Goal: Transaction & Acquisition: Purchase product/service

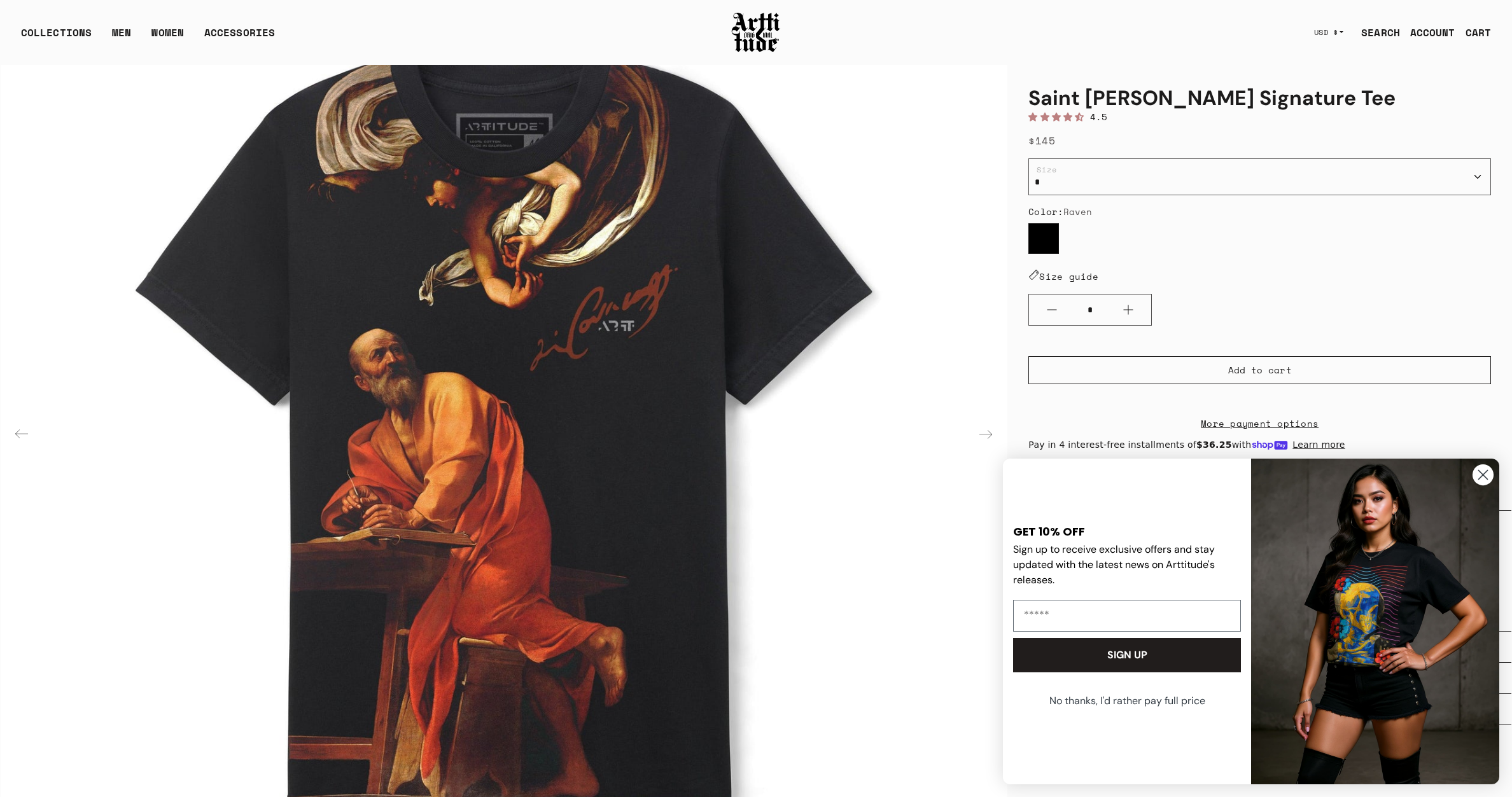
scroll to position [180, 0]
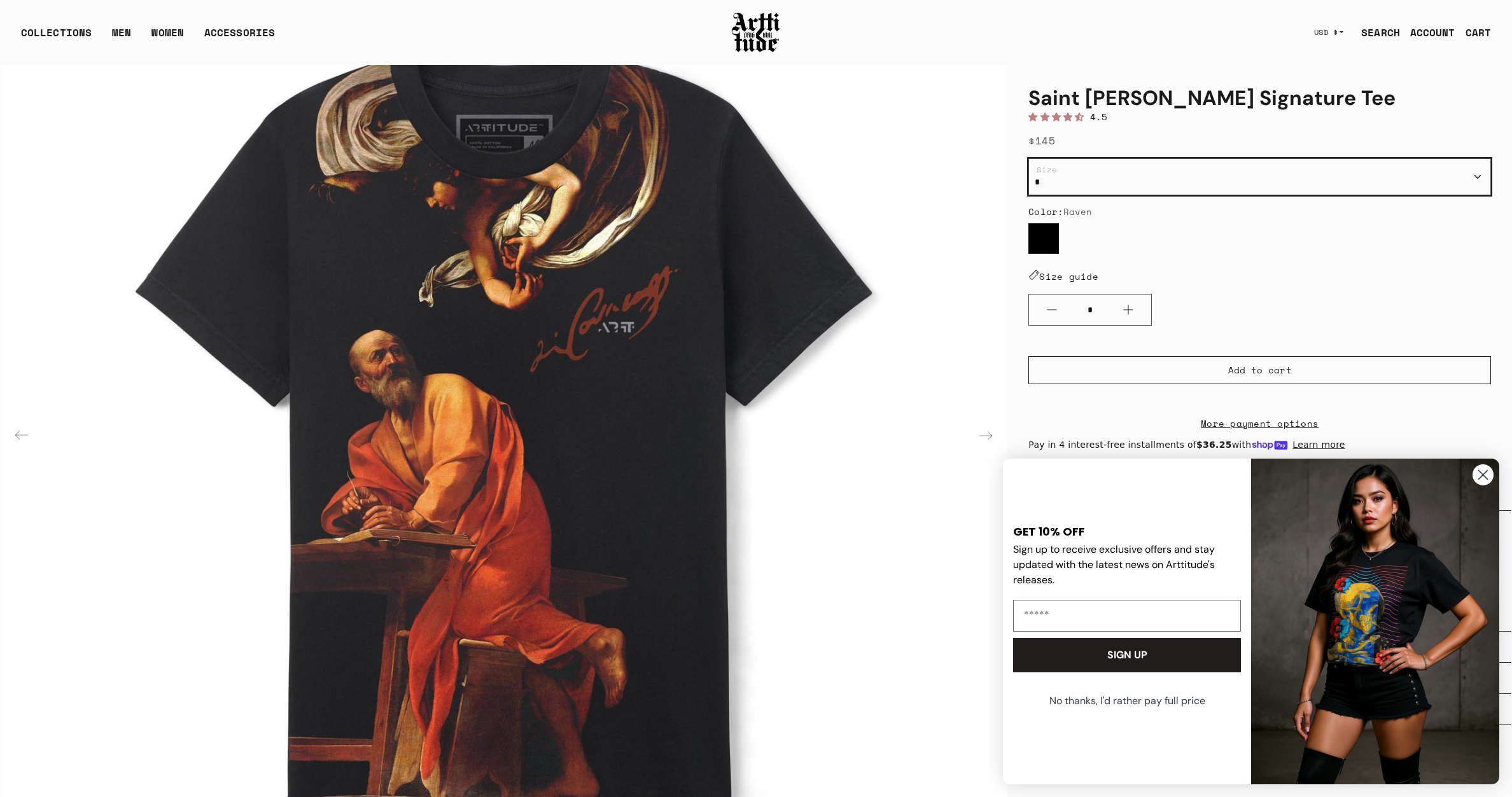
select select "***"
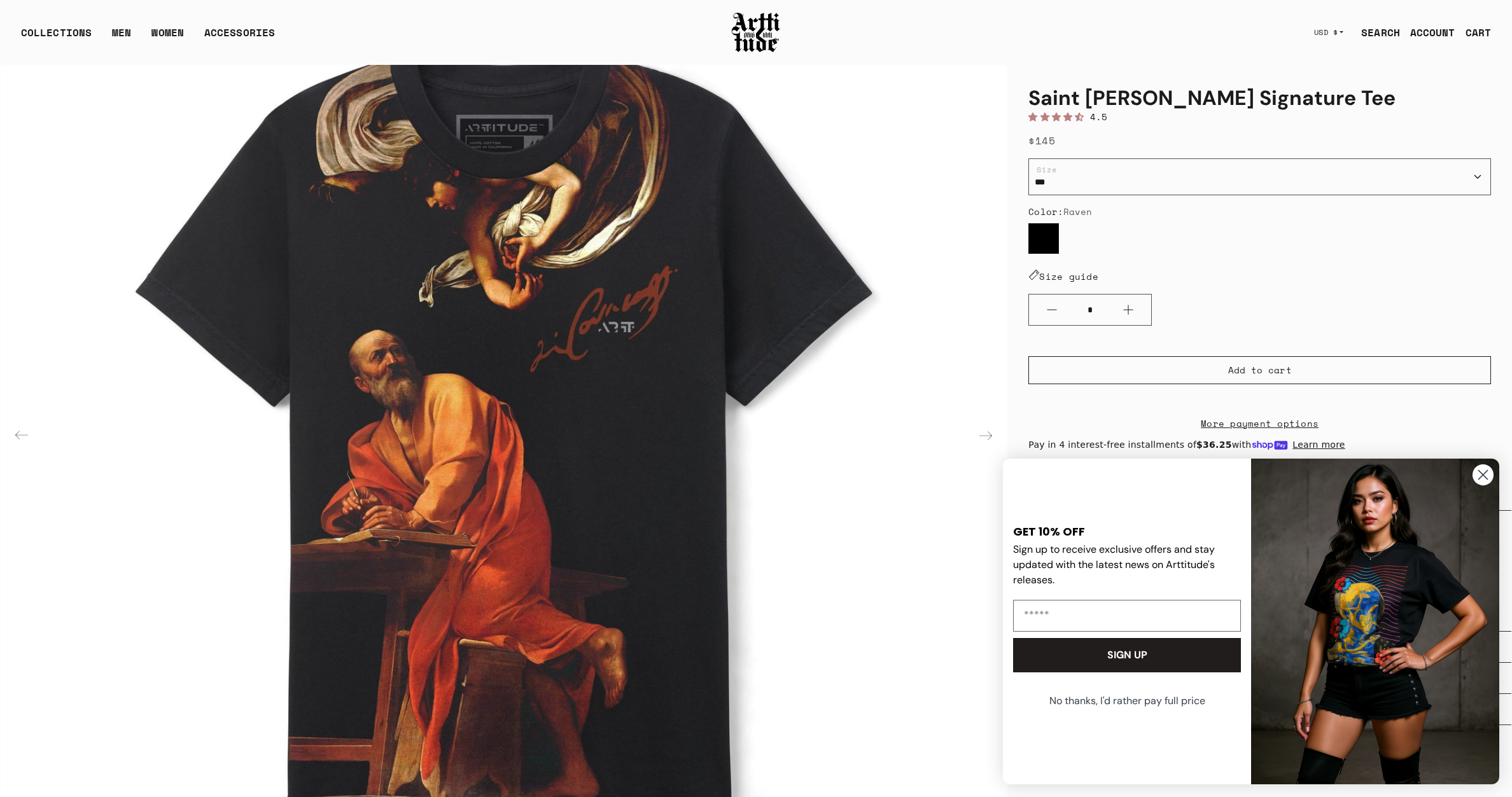
click at [1478, 478] on circle "Close dialog" at bounding box center [1483, 475] width 21 height 21
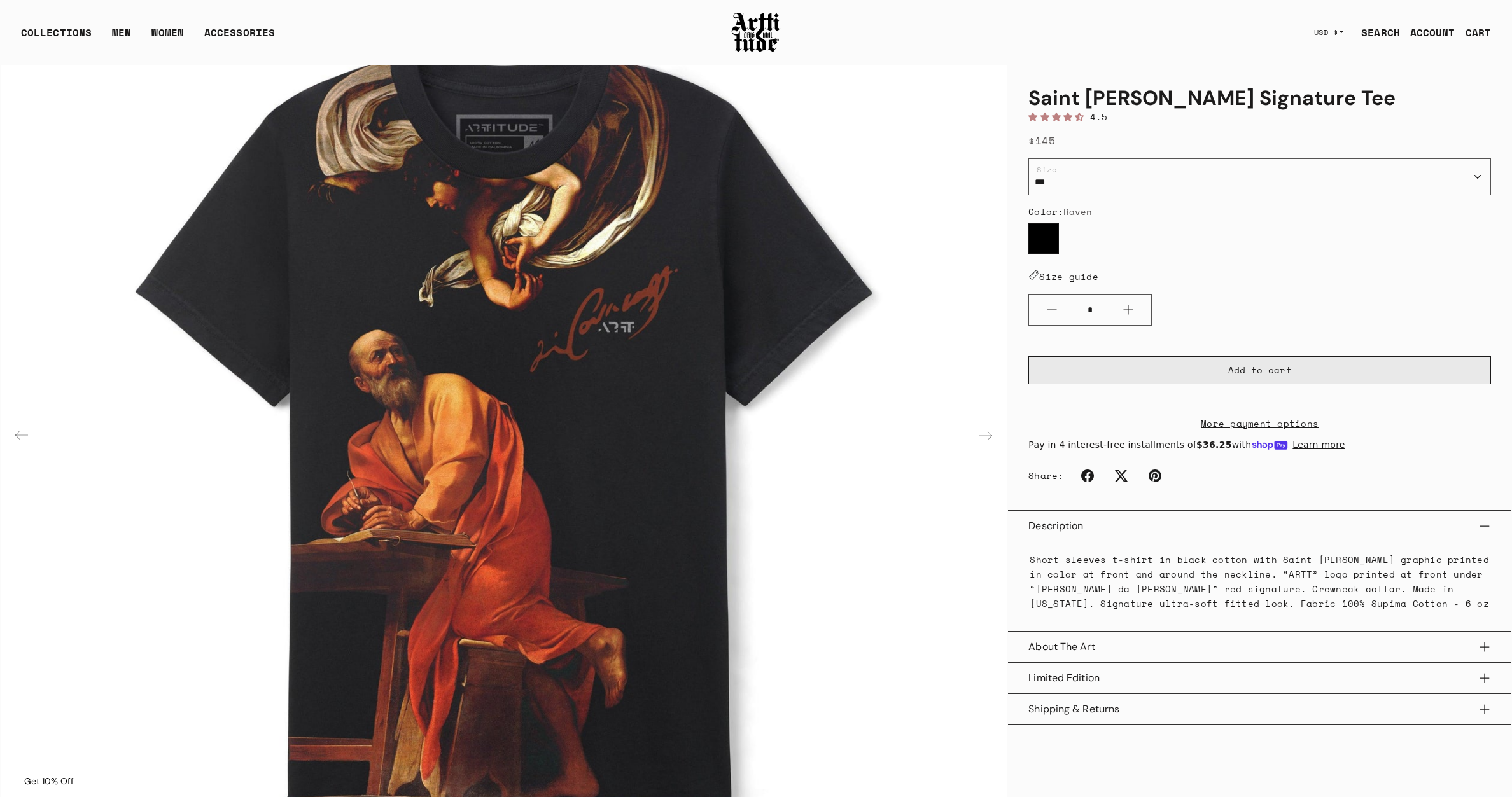
click at [1293, 357] on button "Add to cart" at bounding box center [1259, 370] width 463 height 28
click at [874, 472] on div at bounding box center [756, 398] width 1512 height 797
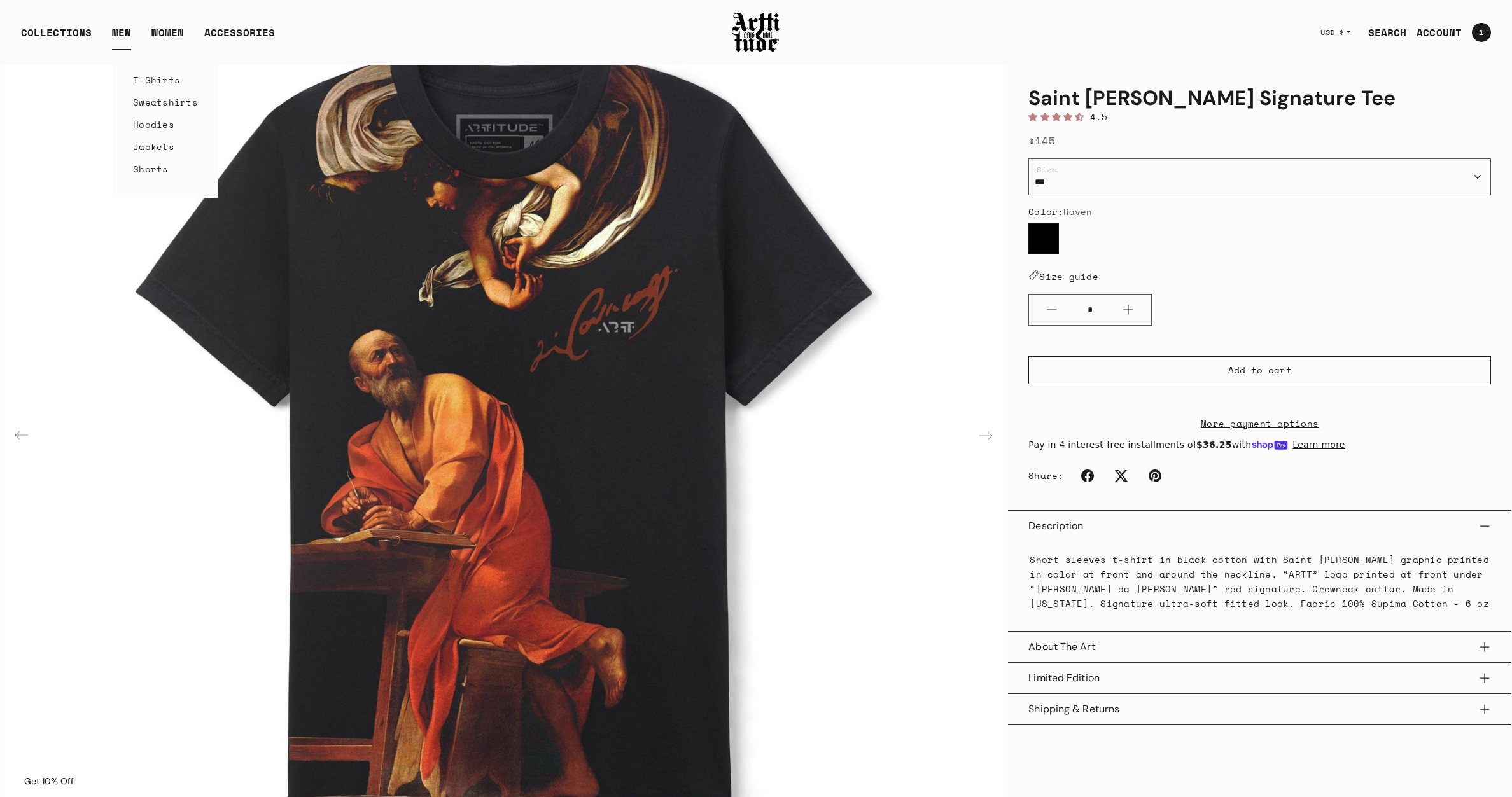
click at [145, 82] on link "T-Shirts" at bounding box center [165, 79] width 65 height 22
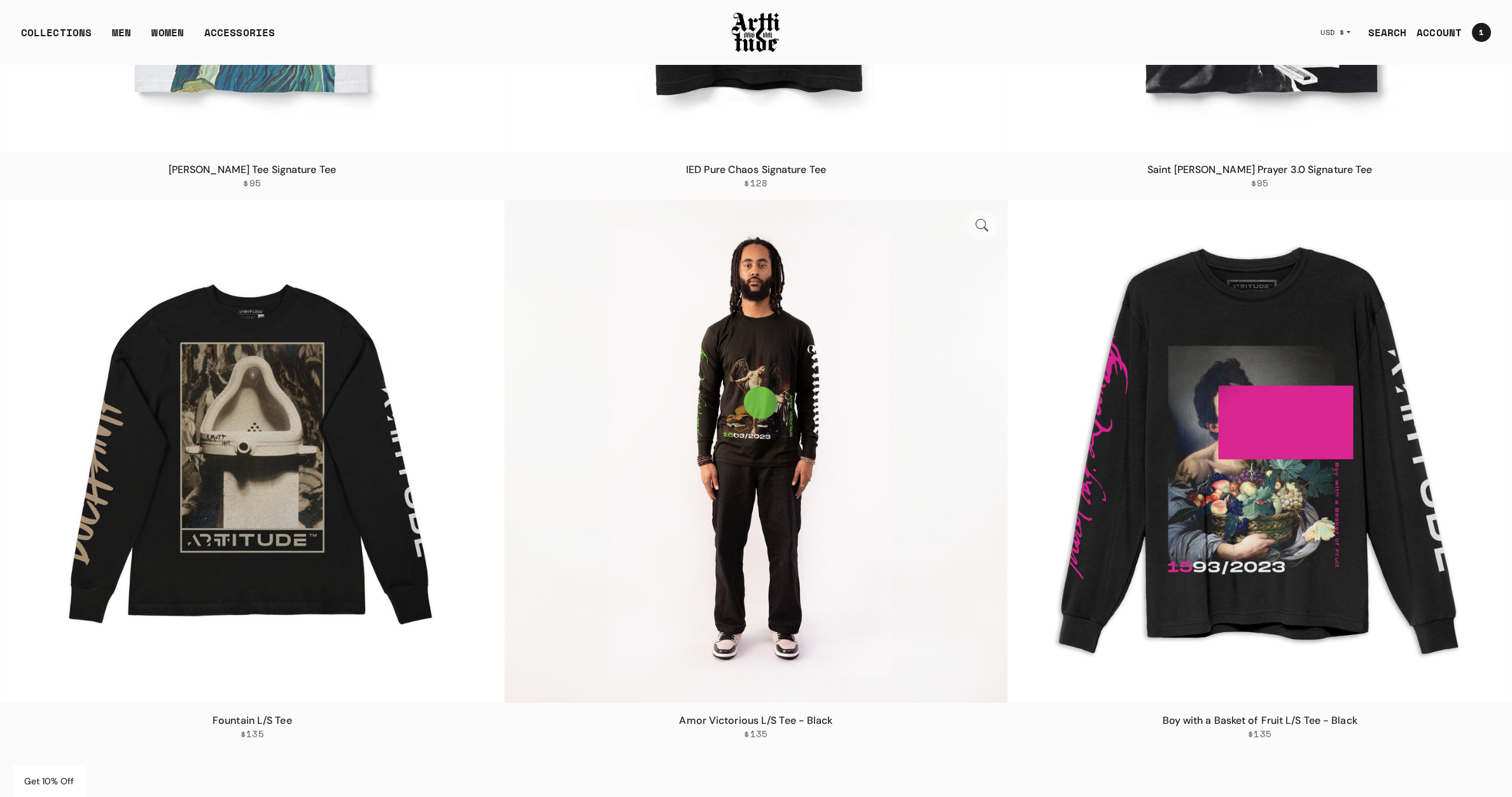
scroll to position [3355, 0]
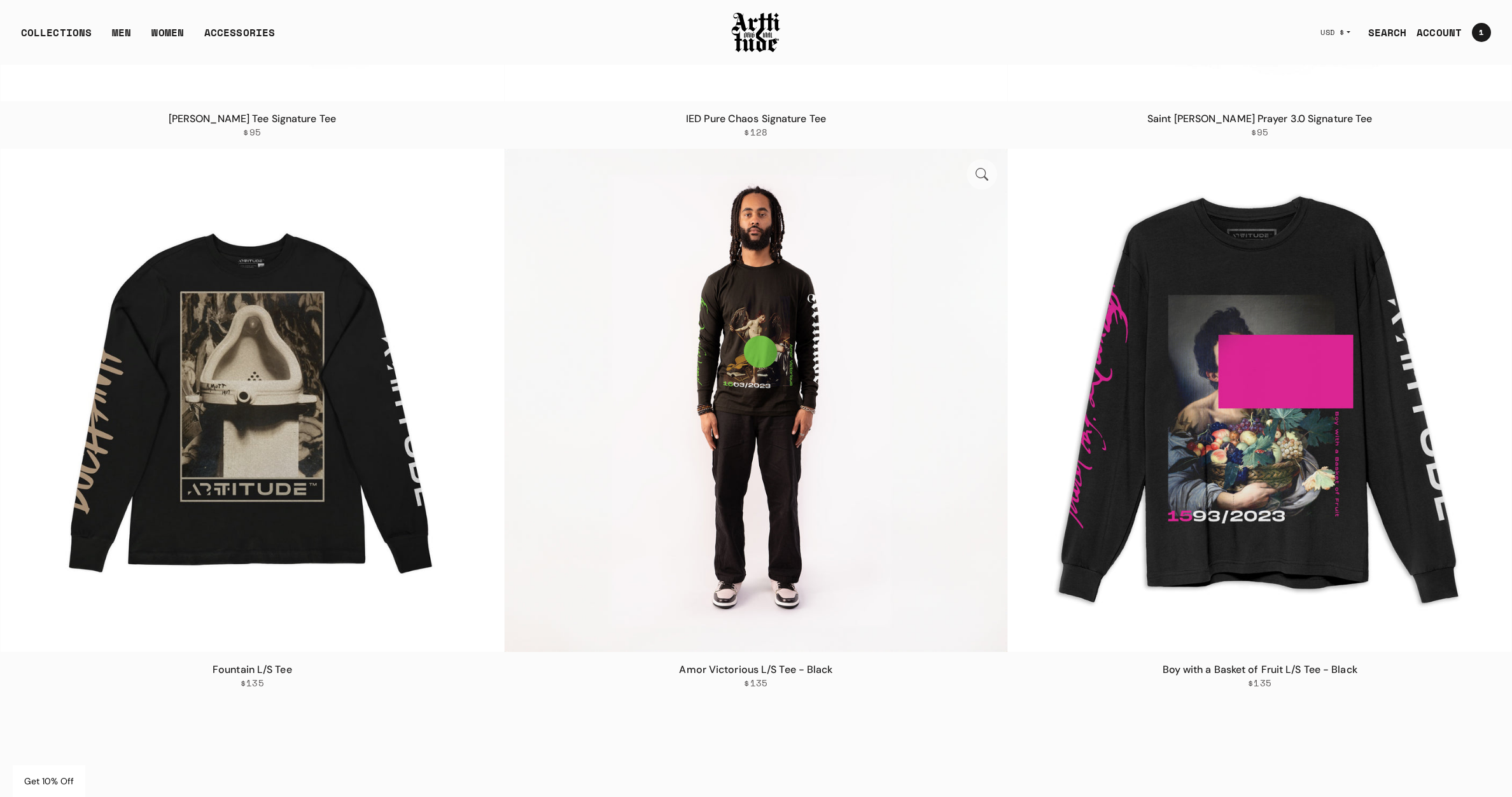
click at [725, 369] on img at bounding box center [756, 400] width 503 height 503
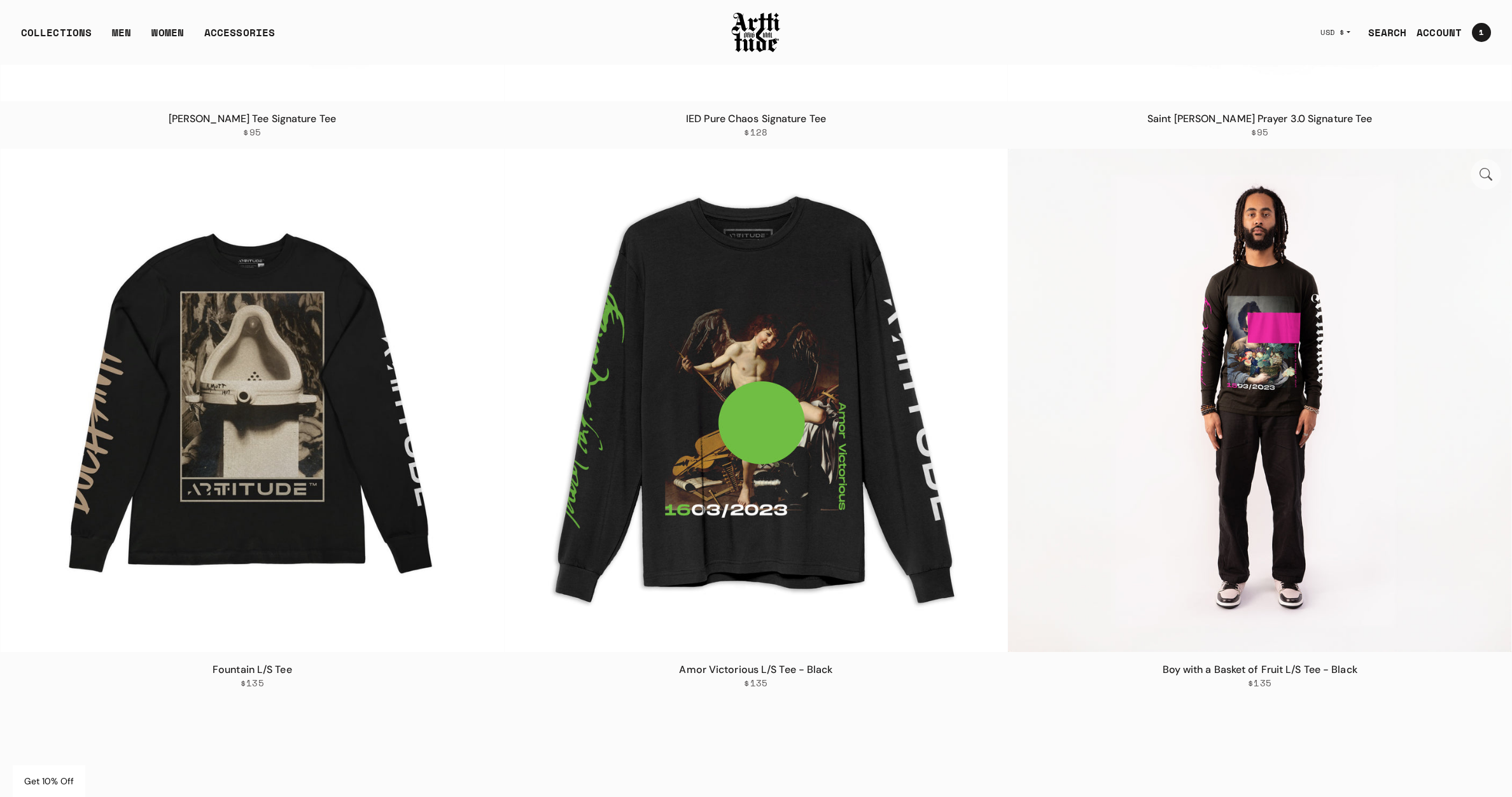
click at [1259, 386] on img at bounding box center [1259, 400] width 503 height 503
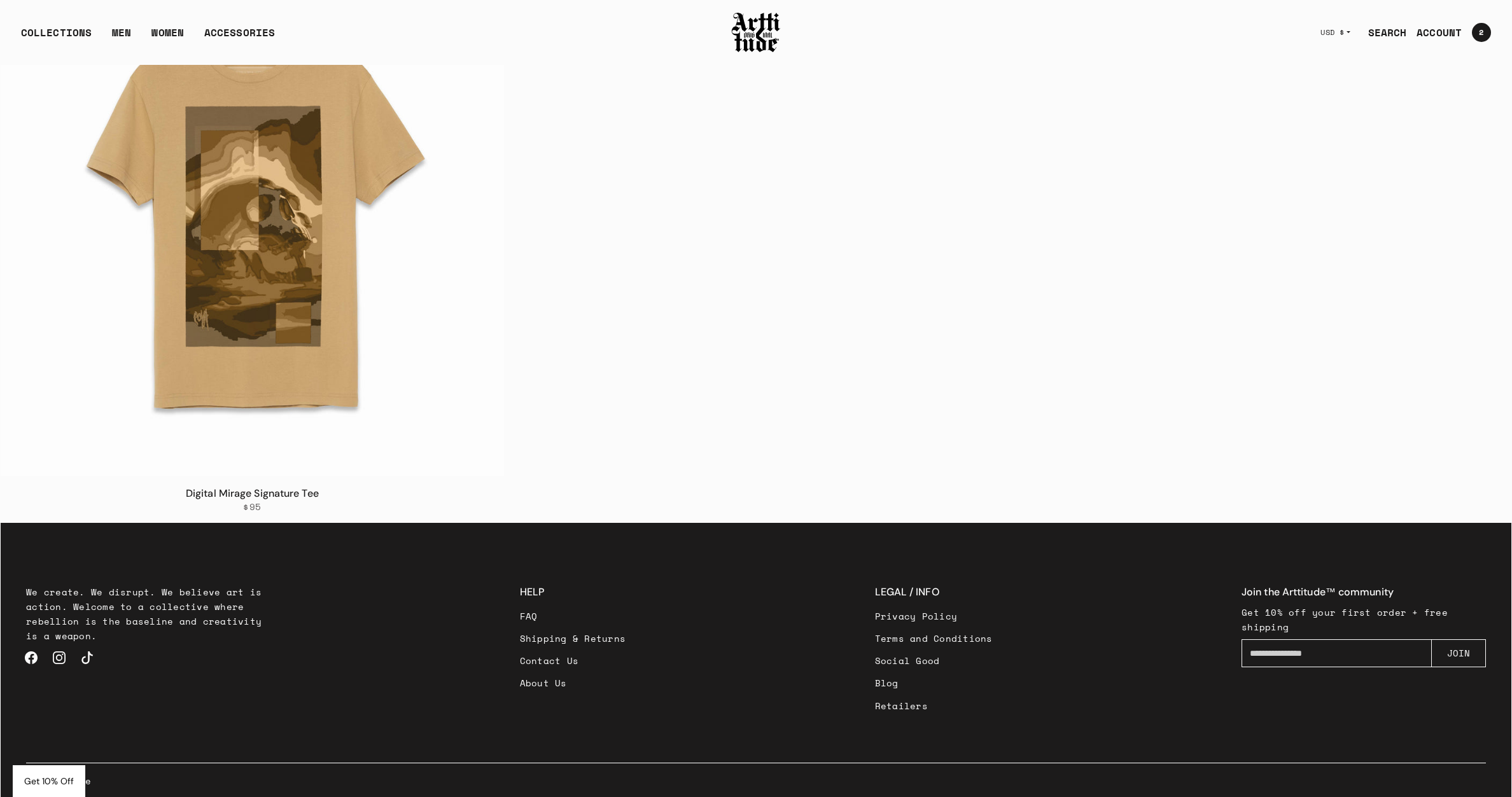
scroll to position [5732, 0]
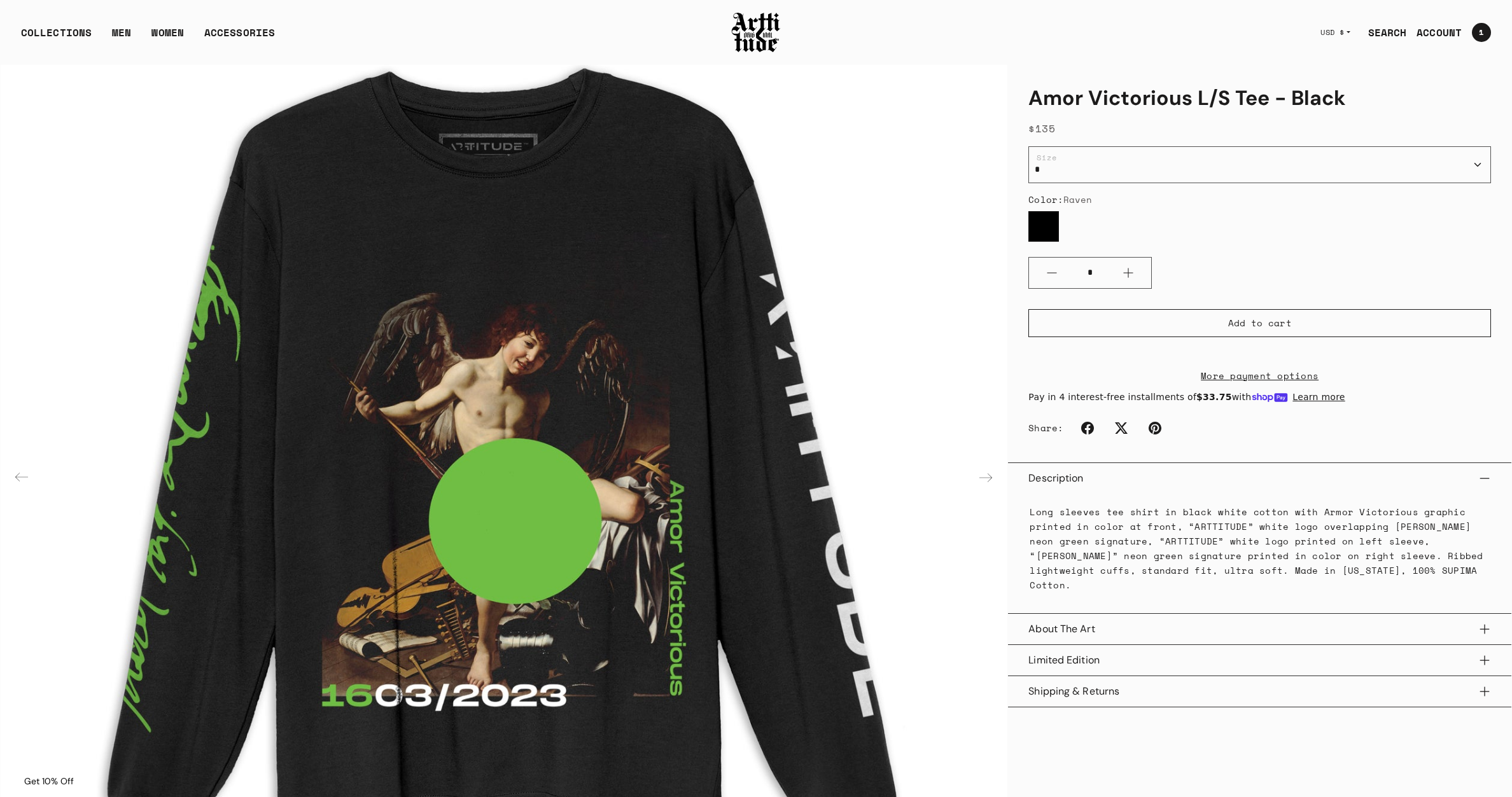
scroll to position [141, 0]
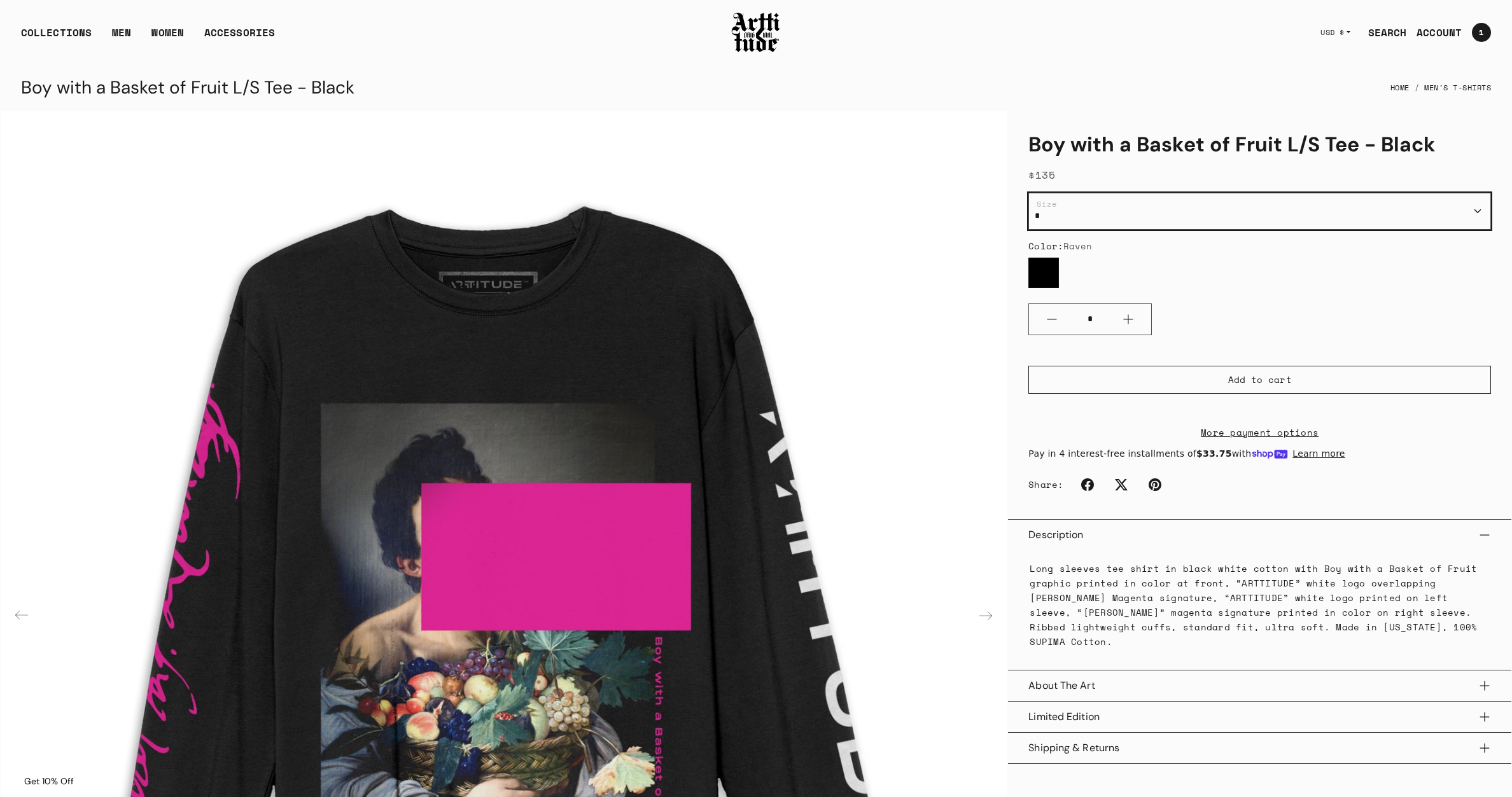
select select "***"
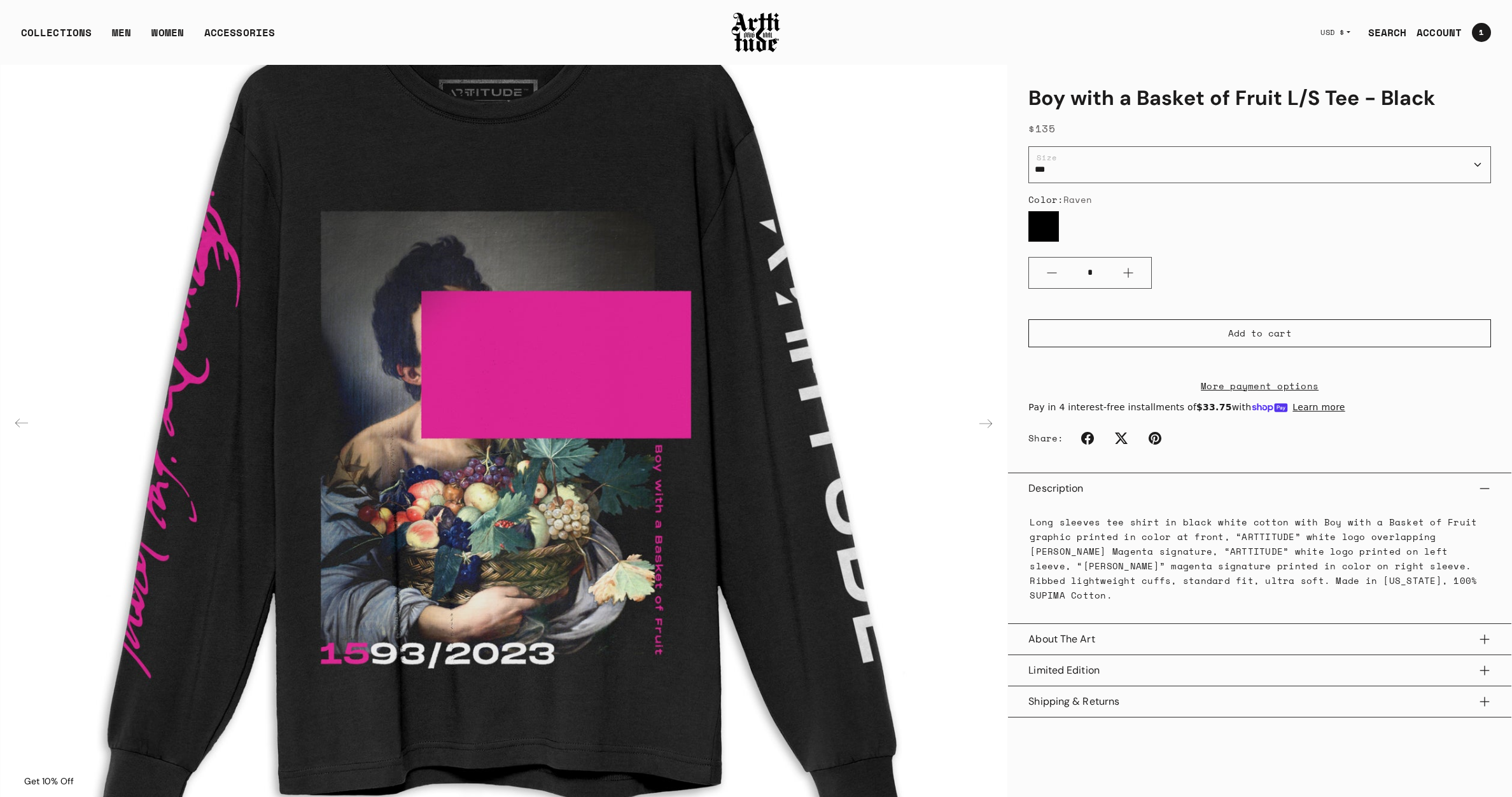
scroll to position [191, 0]
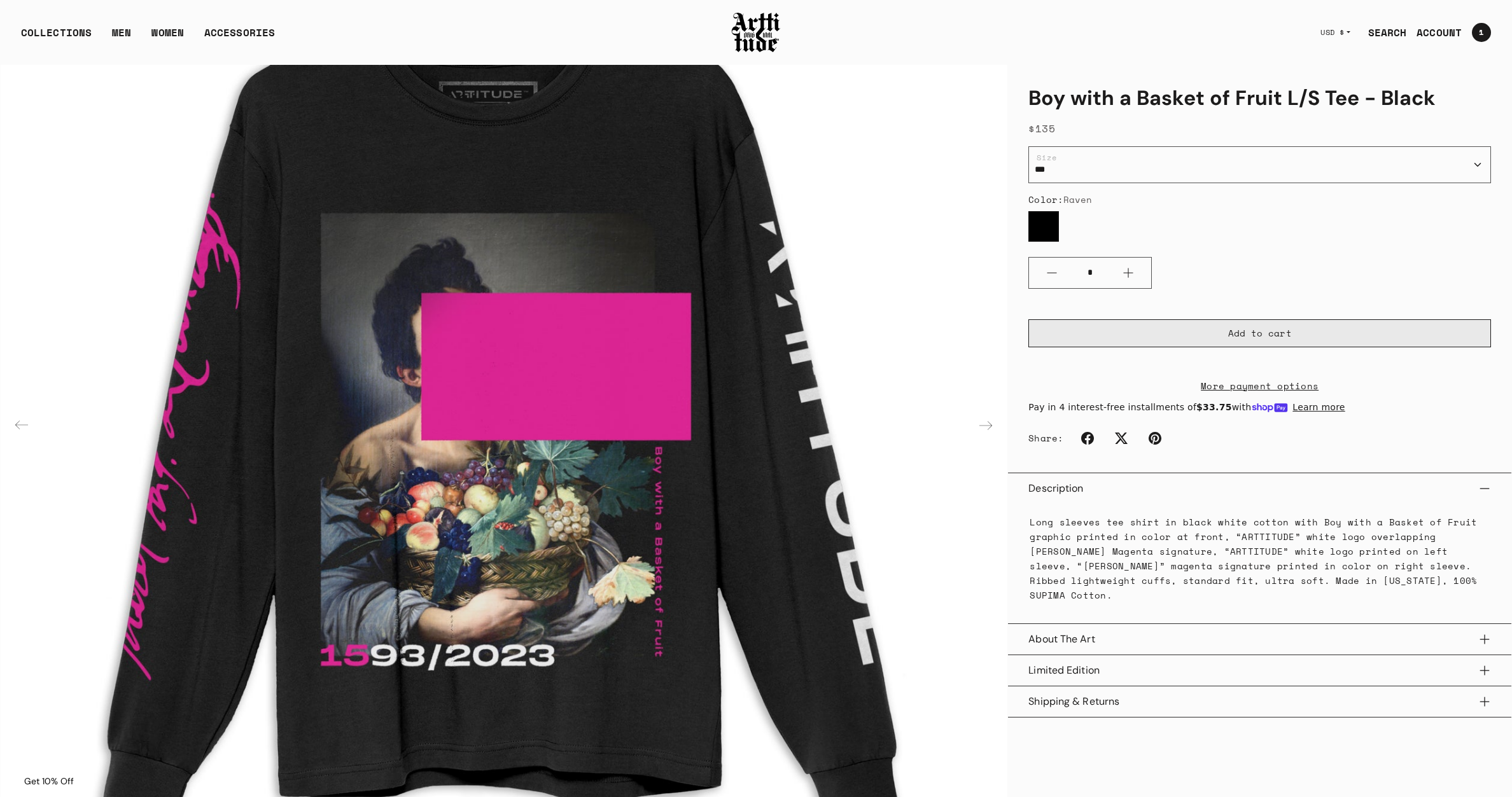
click at [1227, 319] on button "Add to cart" at bounding box center [1259, 332] width 463 height 28
click at [393, 119] on div at bounding box center [756, 398] width 1512 height 797
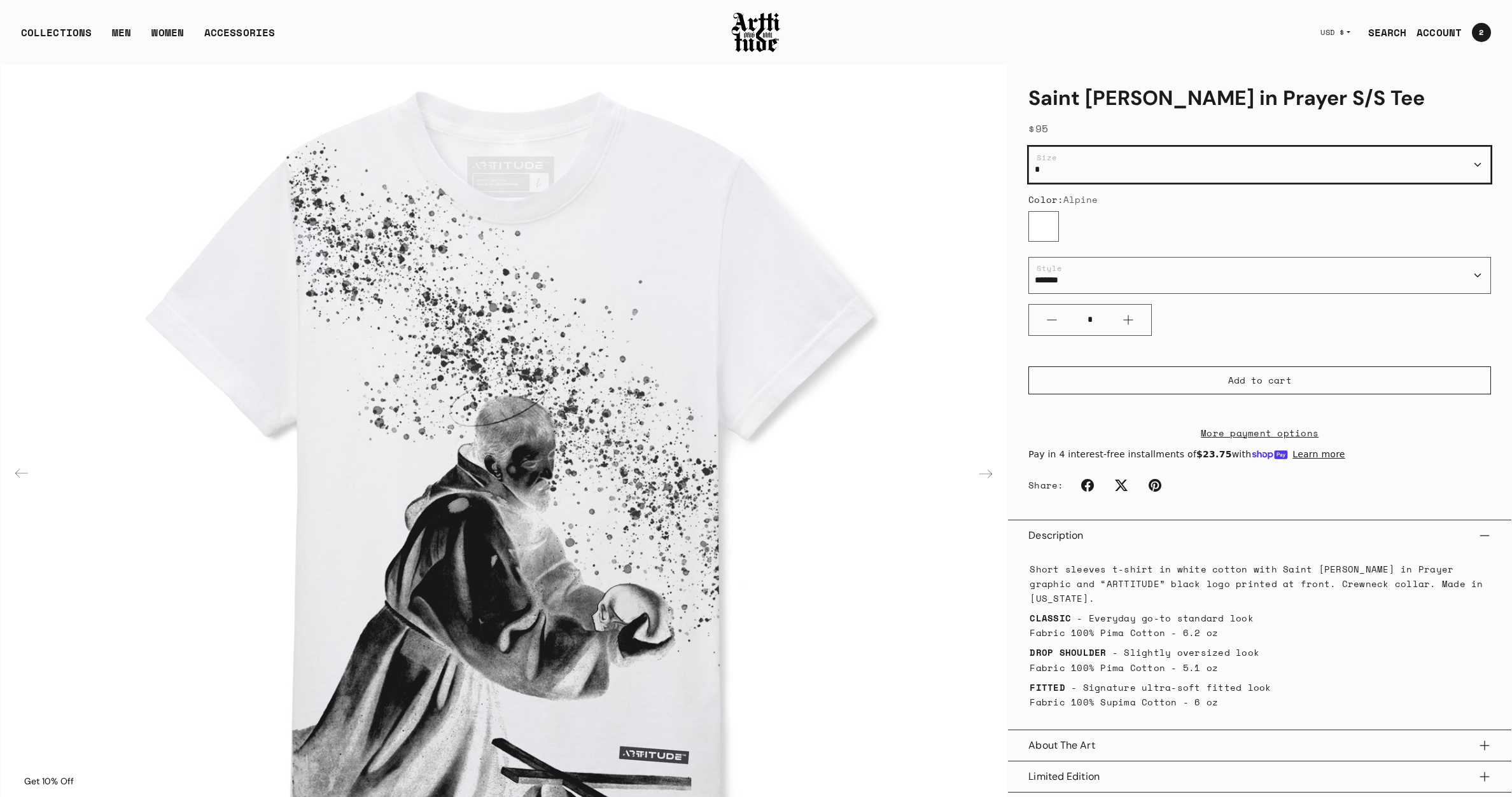
scroll to position [142, 0]
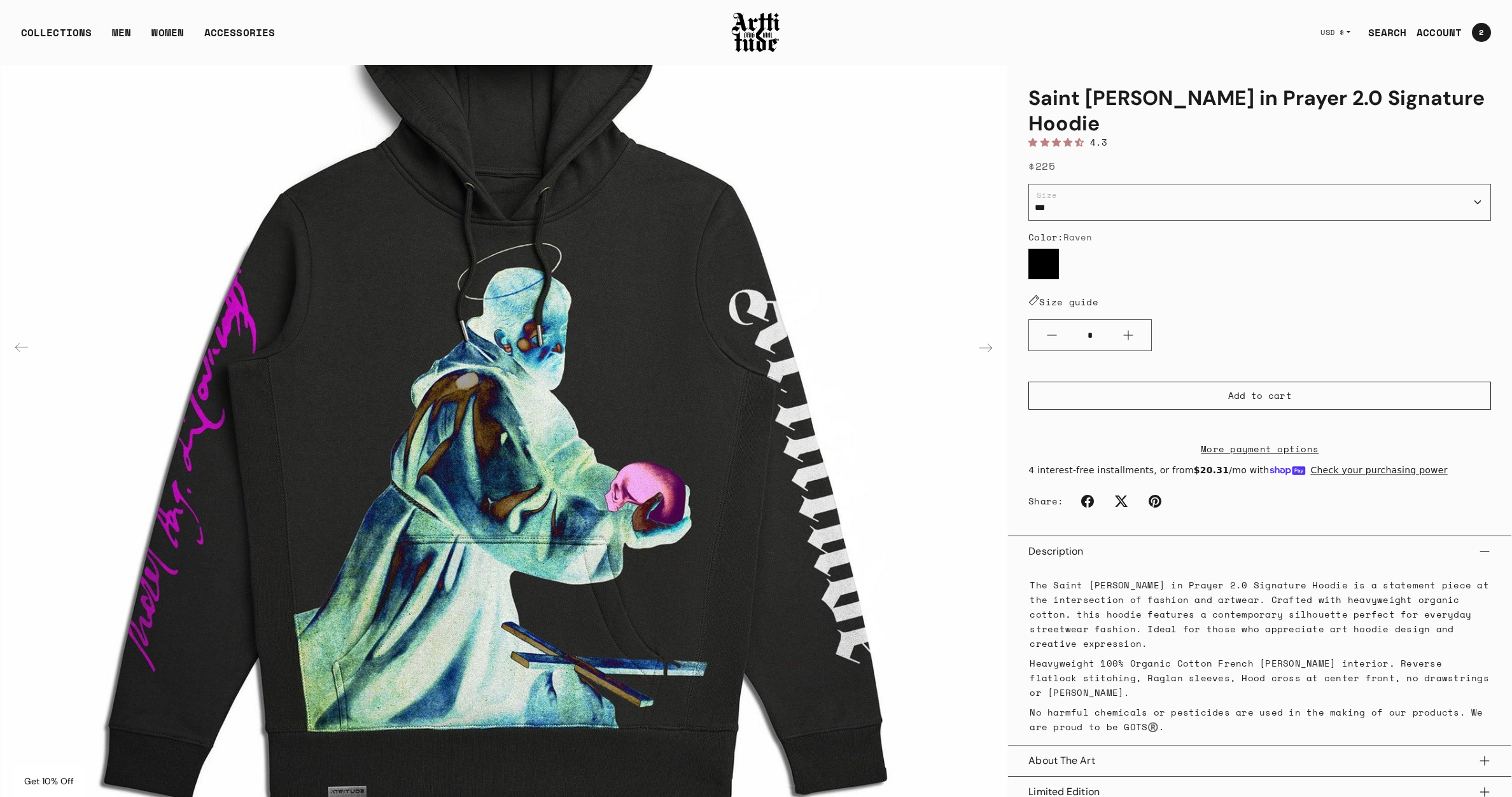
scroll to position [276, 0]
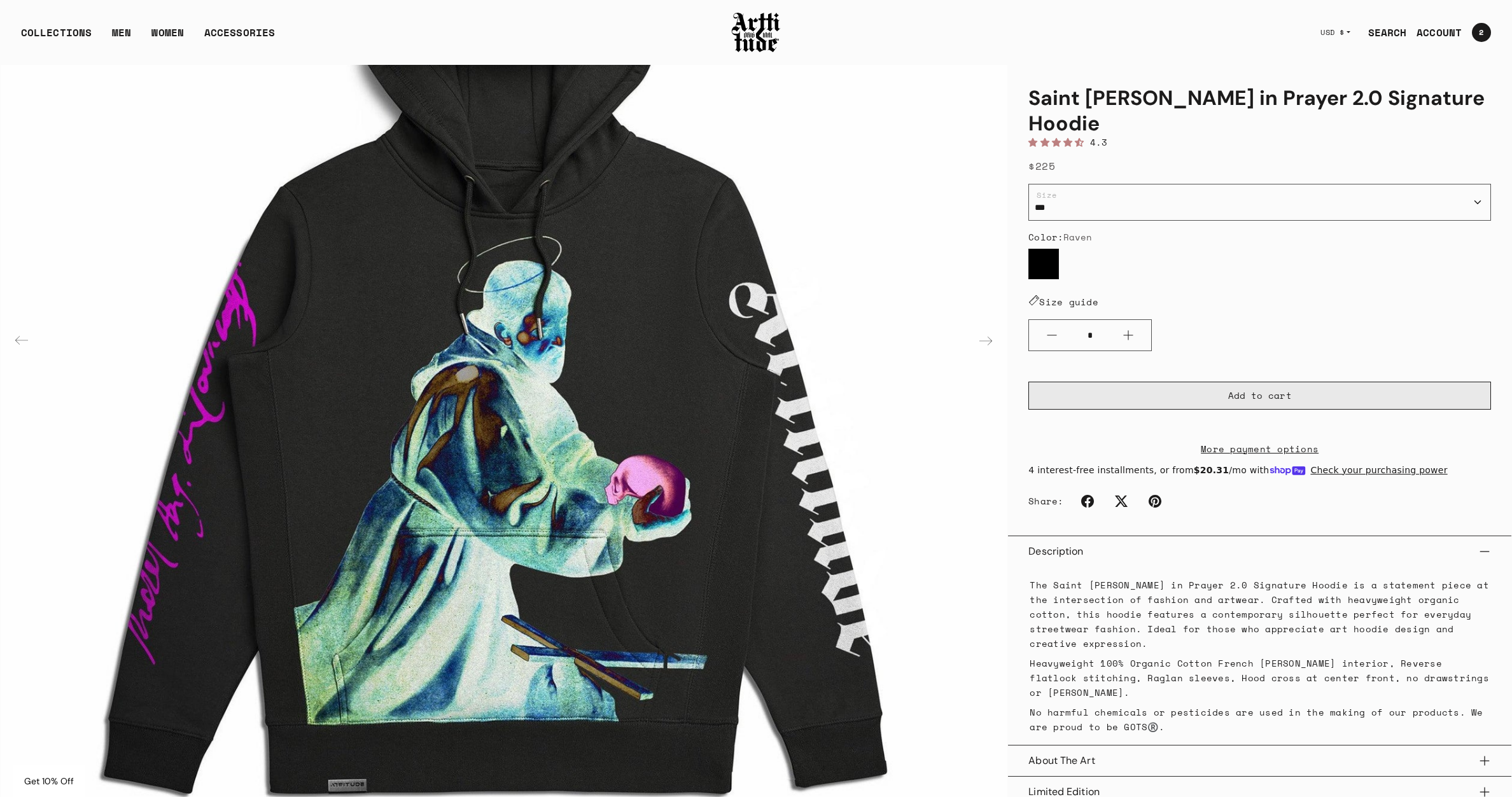
click at [1194, 383] on button "Add to cart" at bounding box center [1259, 396] width 463 height 28
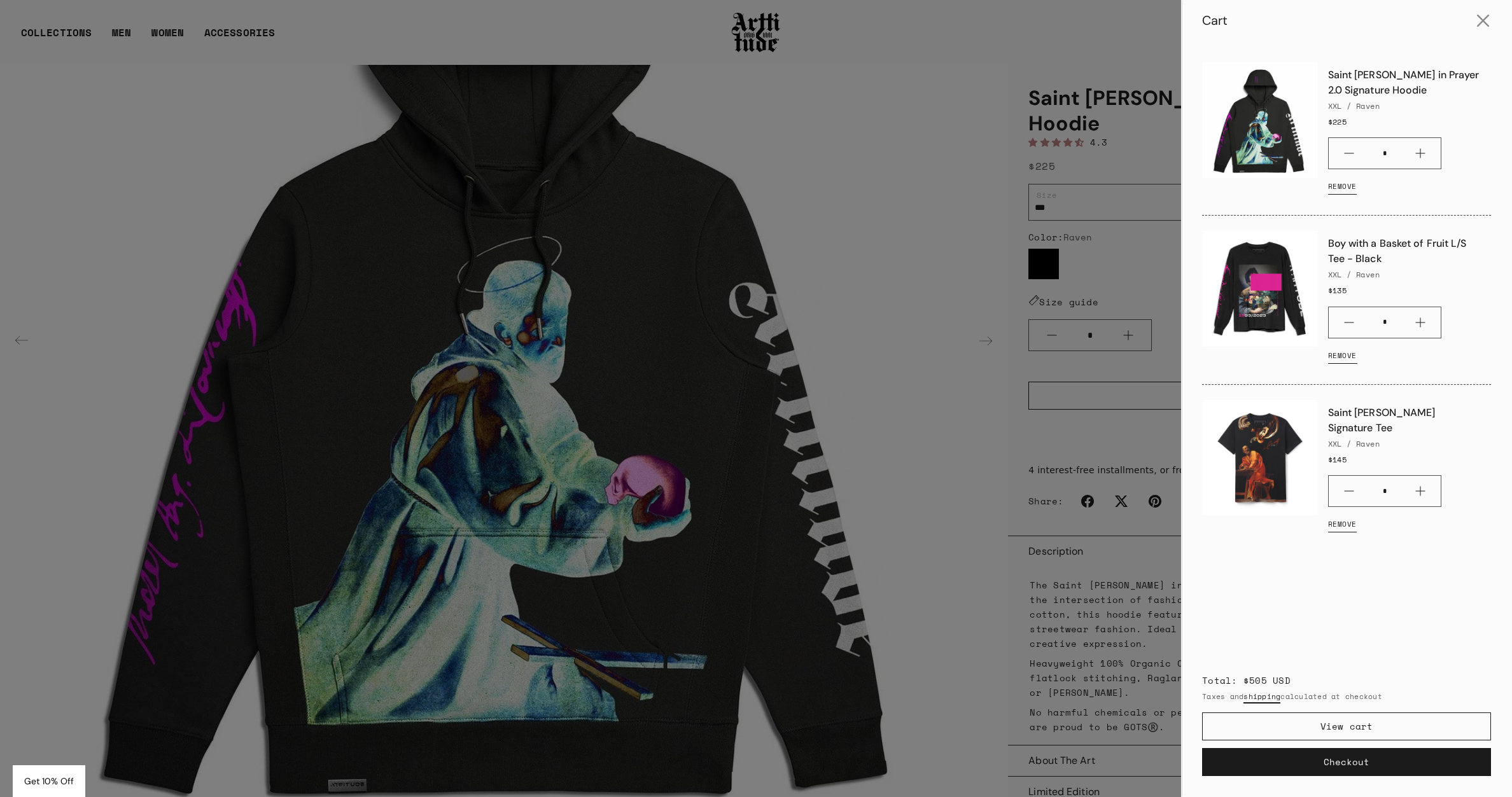
click at [1346, 350] on link "Remove" at bounding box center [1342, 356] width 29 height 25
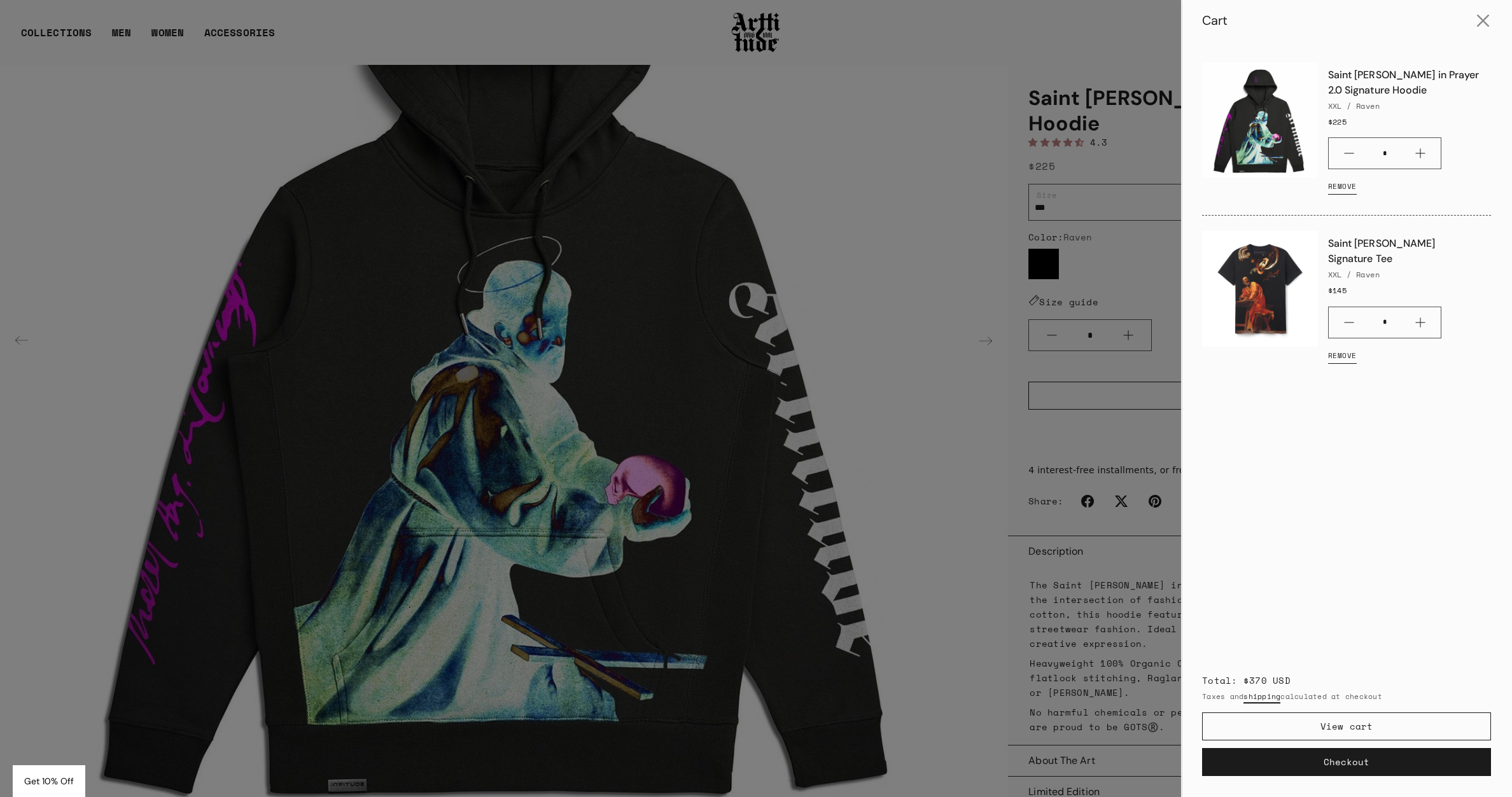
drag, startPoint x: 230, startPoint y: 86, endPoint x: 232, endPoint y: 75, distance: 11.2
click at [230, 85] on div at bounding box center [756, 398] width 1512 height 797
